Goal: Information Seeking & Learning: Learn about a topic

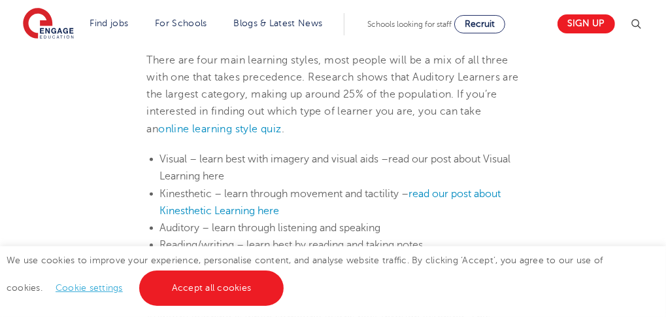
scroll to position [664, 0]
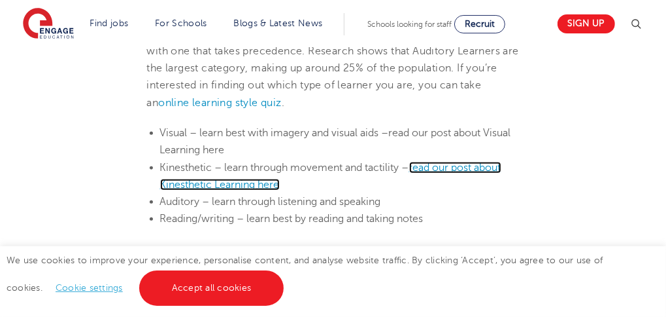
click at [469, 164] on span "read our post about Kinesthetic Learning here" at bounding box center [330, 176] width 341 height 29
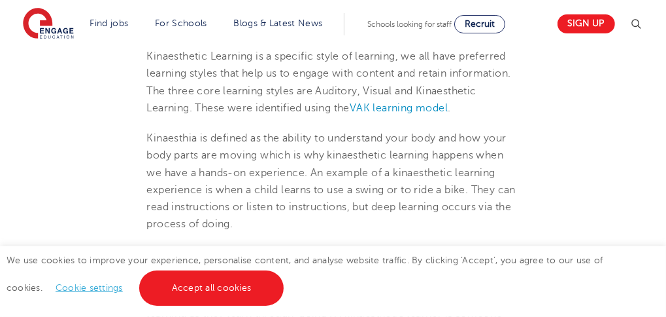
scroll to position [497, 0]
